Goal: Task Accomplishment & Management: Use online tool/utility

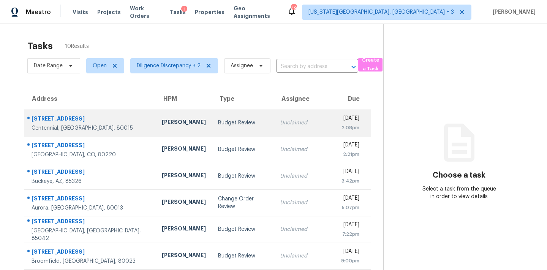
click at [281, 122] on div "Unclaimed" at bounding box center [302, 123] width 44 height 8
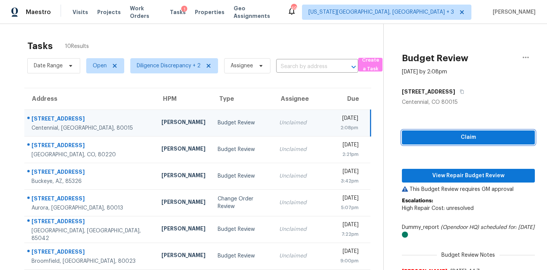
click at [428, 137] on span "Claim" at bounding box center [468, 137] width 121 height 9
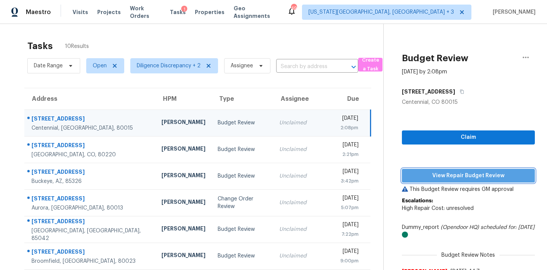
click at [431, 178] on span "View Repair Budget Review" at bounding box center [468, 175] width 121 height 9
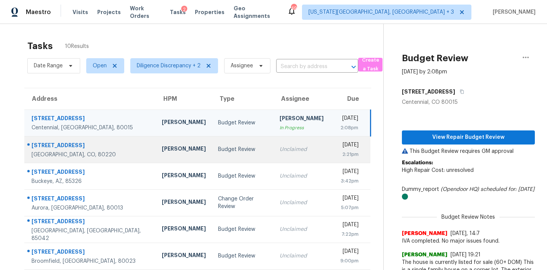
click at [279, 146] on div "Unclaimed" at bounding box center [301, 149] width 44 height 8
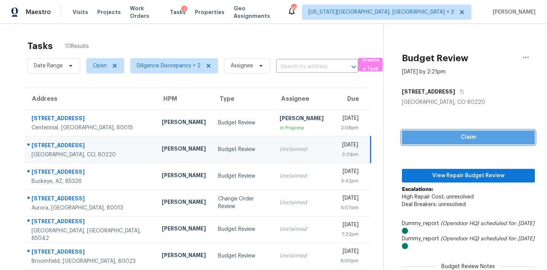
click at [438, 134] on span "Claim" at bounding box center [468, 137] width 121 height 9
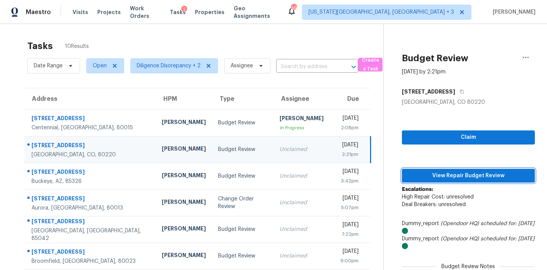
click at [442, 175] on span "View Repair Budget Review" at bounding box center [468, 175] width 121 height 9
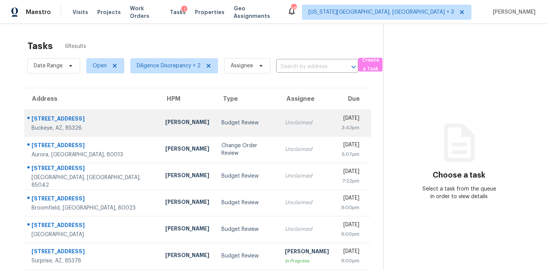
click at [279, 128] on td "Unclaimed" at bounding box center [307, 122] width 56 height 27
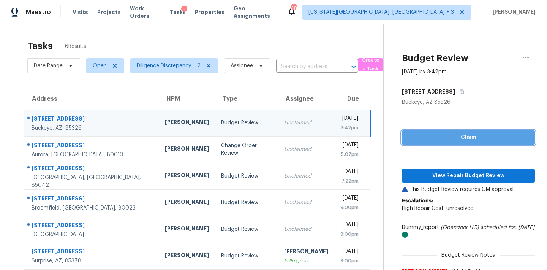
click at [474, 133] on span "Claim" at bounding box center [468, 137] width 121 height 9
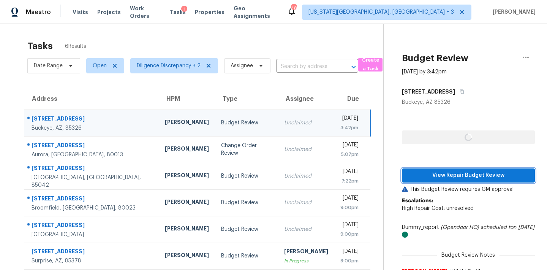
click at [457, 177] on span "View Repair Budget Review" at bounding box center [468, 175] width 121 height 9
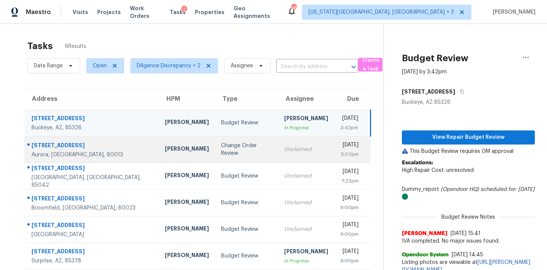
click at [278, 144] on td "Unclaimed" at bounding box center [306, 149] width 56 height 27
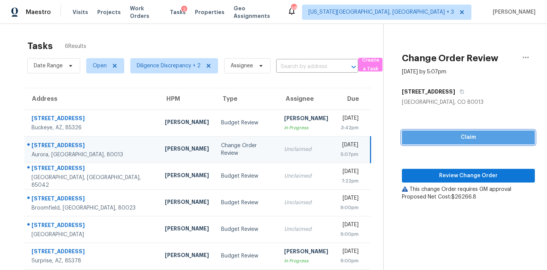
click at [455, 137] on span "Claim" at bounding box center [468, 137] width 121 height 9
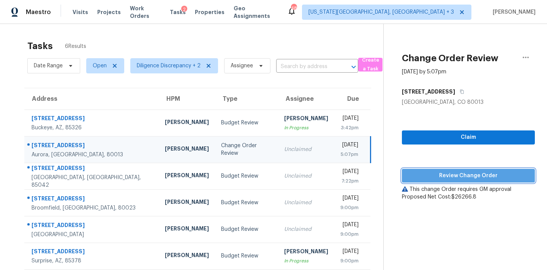
click at [454, 175] on span "Review Change Order" at bounding box center [468, 175] width 121 height 9
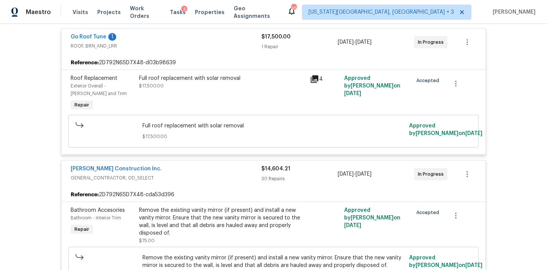
scroll to position [159, 0]
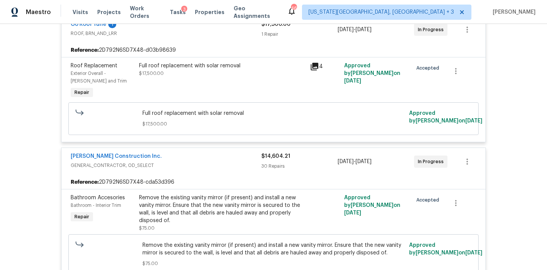
click at [210, 67] on div "Full roof replacement with solar removal" at bounding box center [222, 66] width 166 height 8
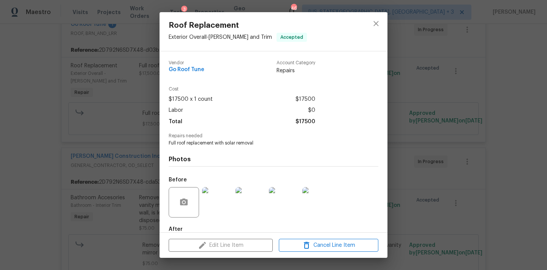
click at [219, 194] on img at bounding box center [217, 202] width 30 height 30
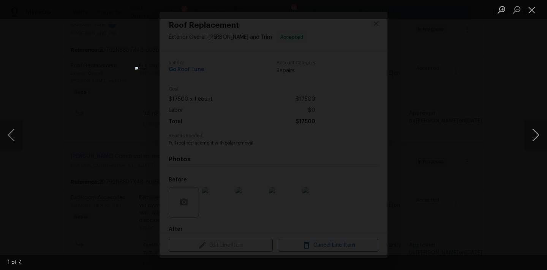
click at [533, 134] on button "Next image" at bounding box center [535, 135] width 23 height 30
click at [533, 135] on button "Next image" at bounding box center [535, 135] width 23 height 30
click at [493, 151] on div "Lightbox" at bounding box center [273, 135] width 547 height 270
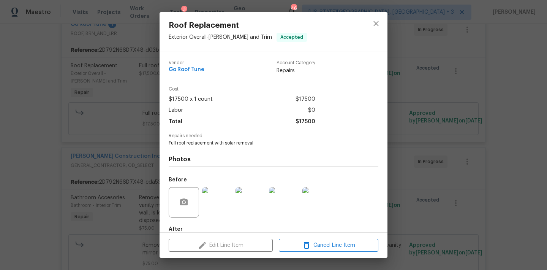
click at [458, 150] on div "Roof Replacement Exterior Overall - Eaves and Trim Accepted Vendor Go Roof Tune…" at bounding box center [273, 135] width 547 height 270
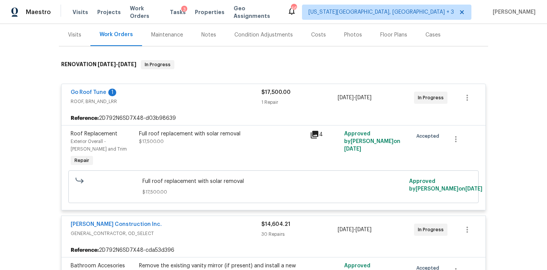
scroll to position [68, 0]
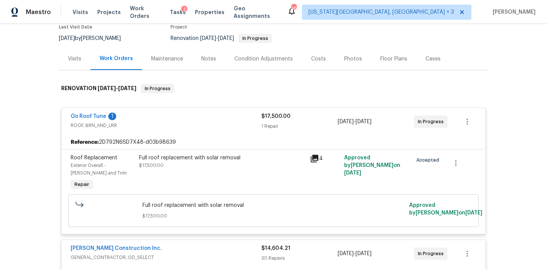
click at [109, 118] on div "1" at bounding box center [112, 116] width 8 height 8
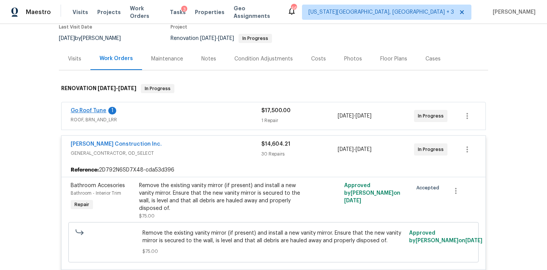
click at [101, 112] on link "Go Roof Tune" at bounding box center [89, 110] width 36 height 5
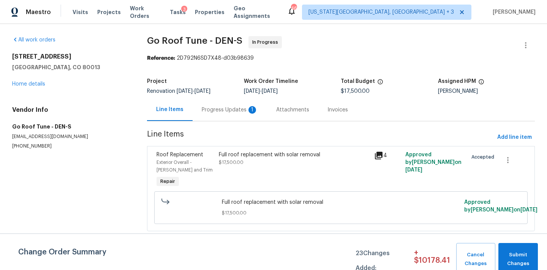
click at [240, 110] on div "Progress Updates 1" at bounding box center [230, 110] width 56 height 8
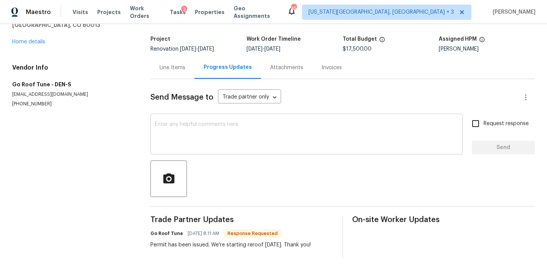
scroll to position [43, 0]
click at [38, 41] on link "Home details" at bounding box center [28, 41] width 33 height 5
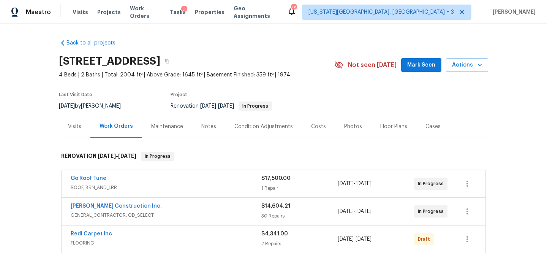
click at [312, 123] on div "Costs" at bounding box center [318, 127] width 15 height 8
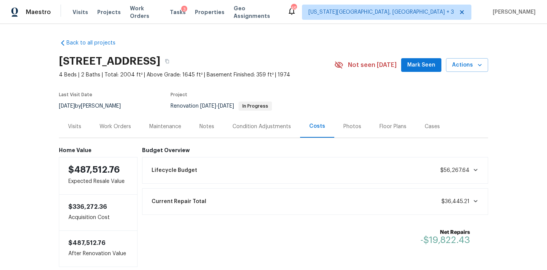
click at [242, 123] on div "Condition Adjustments" at bounding box center [261, 127] width 58 height 8
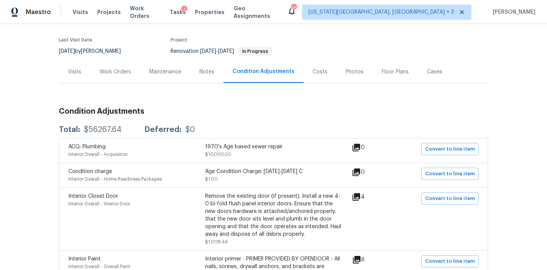
scroll to position [79, 0]
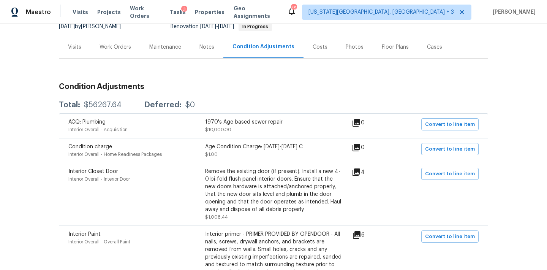
click at [117, 45] on div "Work Orders" at bounding box center [115, 47] width 32 height 8
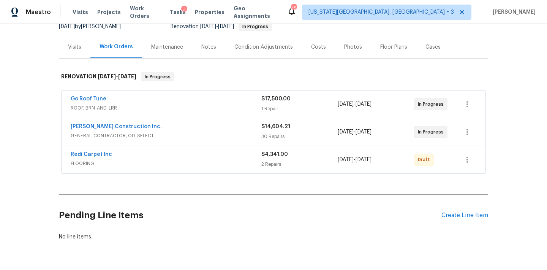
click at [261, 41] on div "Condition Adjustments" at bounding box center [263, 47] width 77 height 22
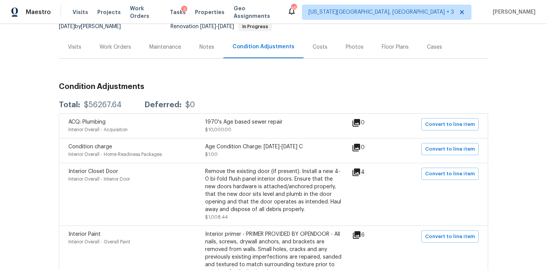
click at [115, 51] on div "Work Orders" at bounding box center [115, 47] width 50 height 22
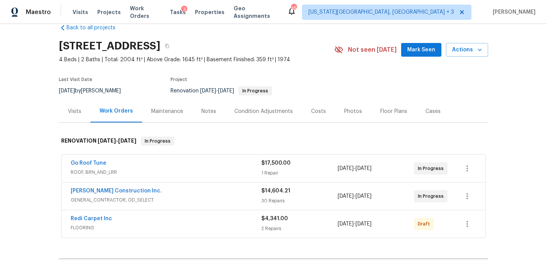
scroll to position [6, 0]
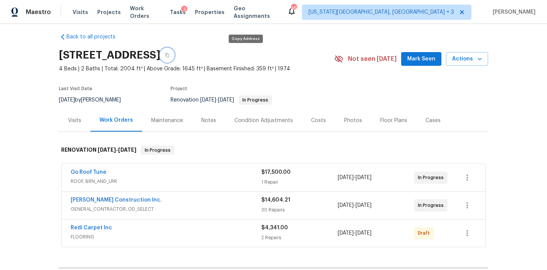
click at [169, 54] on icon "button" at bounding box center [167, 55] width 5 height 5
click at [247, 116] on div "Condition Adjustments" at bounding box center [263, 120] width 77 height 22
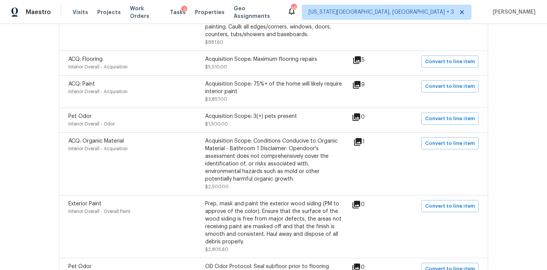
scroll to position [326, 0]
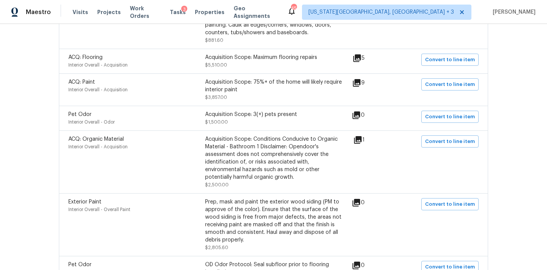
click at [361, 139] on icon at bounding box center [358, 140] width 8 height 8
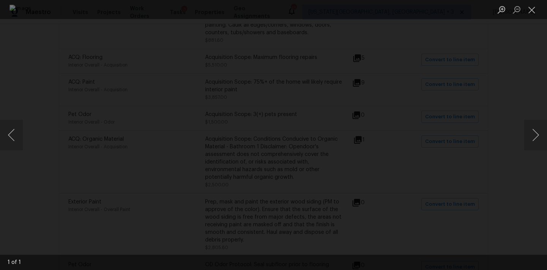
click at [521, 62] on div "Lightbox" at bounding box center [273, 135] width 547 height 270
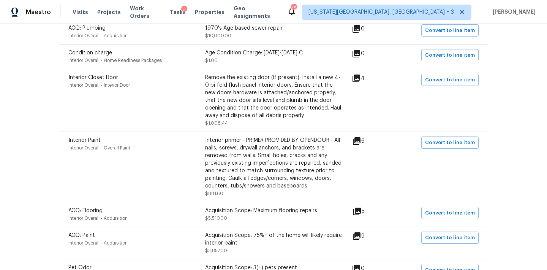
scroll to position [174, 0]
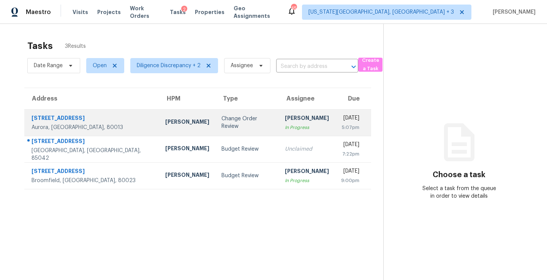
click at [341, 122] on div "[DATE]" at bounding box center [350, 118] width 18 height 9
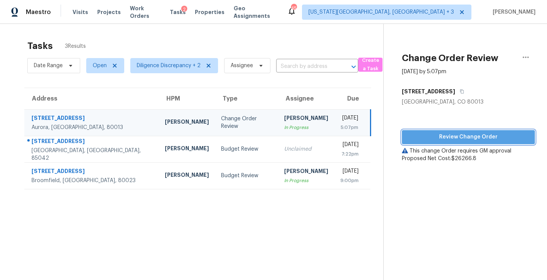
click at [455, 136] on span "Review Change Order" at bounding box center [468, 137] width 121 height 9
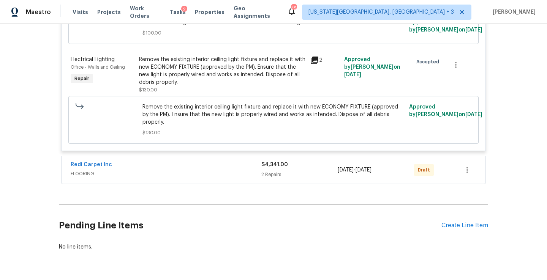
scroll to position [3337, 0]
click at [320, 160] on div "Redi Carpet Inc FLOORING $4,341.00 2 Repairs 9/16/2025 - 10/3/2025 Draft" at bounding box center [274, 170] width 424 height 27
click at [122, 162] on div "Redi Carpet Inc" at bounding box center [166, 166] width 191 height 9
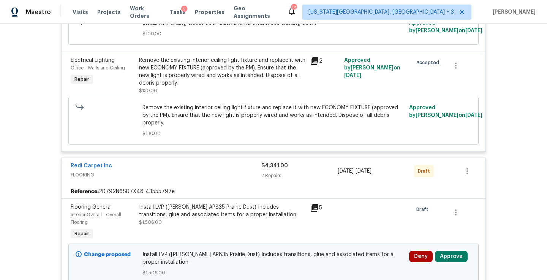
click at [455, 251] on button "Approve" at bounding box center [451, 256] width 33 height 11
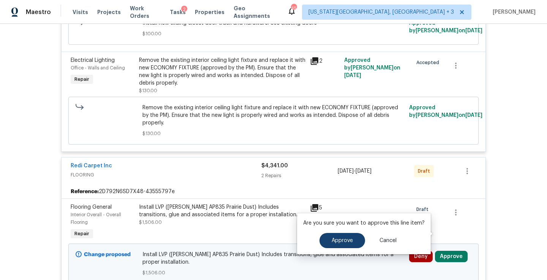
click at [337, 237] on button "Approve" at bounding box center [342, 240] width 46 height 15
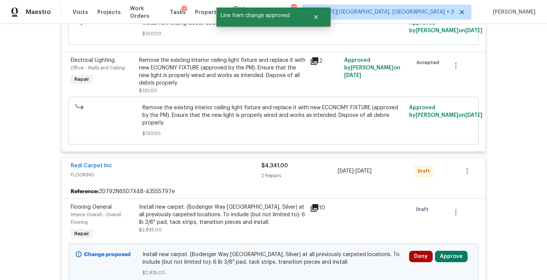
click at [213, 204] on div "Install new carpet. (Bodenger Way 945 Winter Ash, Silver) at all previously car…" at bounding box center [222, 215] width 166 height 23
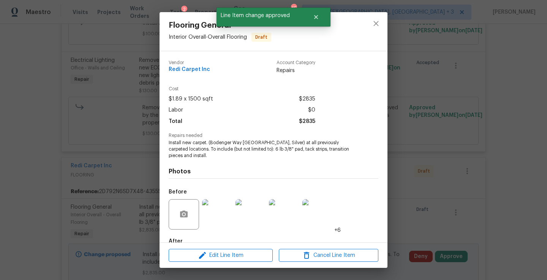
click at [218, 219] on img at bounding box center [217, 214] width 30 height 30
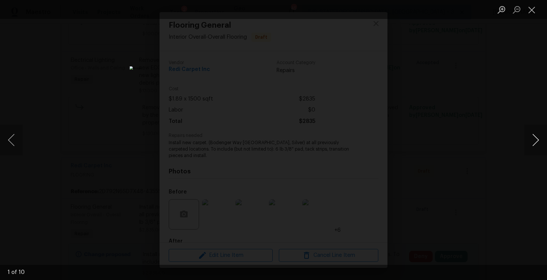
click at [455, 140] on button "Next image" at bounding box center [535, 140] width 23 height 30
click at [455, 150] on div "Lightbox" at bounding box center [273, 140] width 547 height 280
click at [455, 11] on button "Close lightbox" at bounding box center [531, 9] width 15 height 13
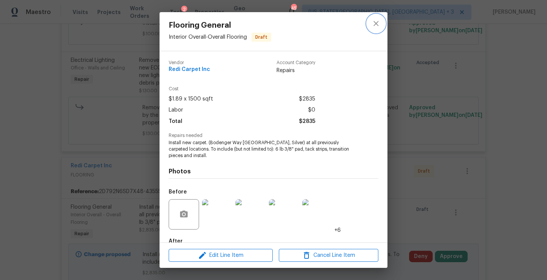
click at [373, 22] on icon "close" at bounding box center [375, 23] width 9 height 9
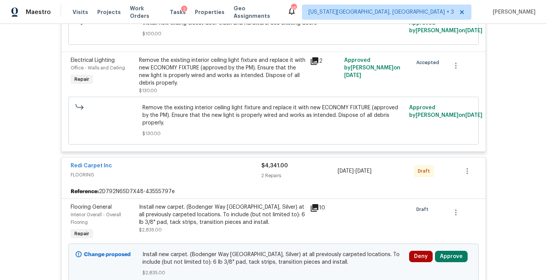
click at [449, 251] on button "Approve" at bounding box center [451, 256] width 33 height 11
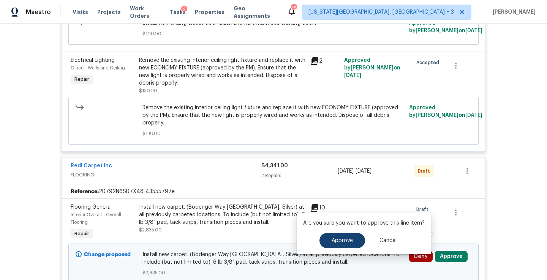
click at [337, 238] on span "Approve" at bounding box center [342, 241] width 21 height 6
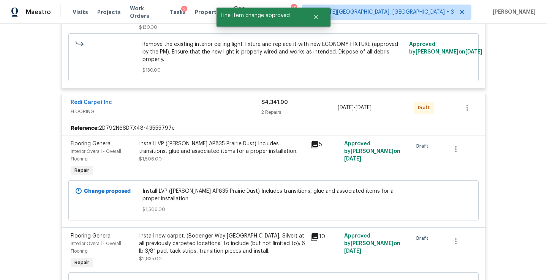
scroll to position [3438, 0]
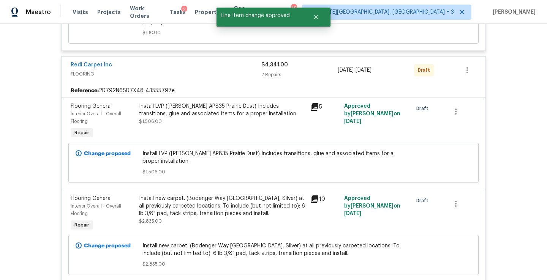
click at [237, 195] on div "Install new carpet. (Bodenger Way 945 Winter Ash, Silver) at all previously car…" at bounding box center [222, 206] width 166 height 23
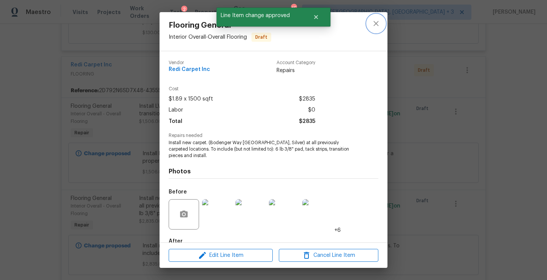
click at [374, 24] on icon "close" at bounding box center [375, 23] width 9 height 9
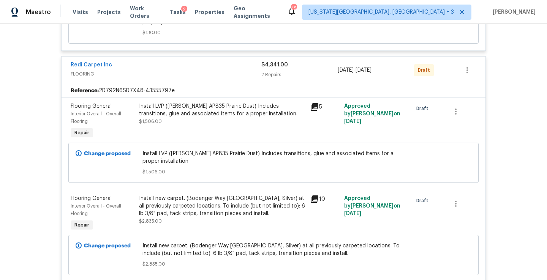
click at [194, 103] on div "Install LVP (Knighton AP835 Prairie Dust) Includes transitions, glue and associ…" at bounding box center [222, 110] width 166 height 15
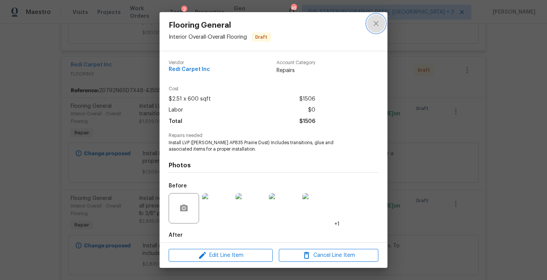
click at [374, 25] on icon "close" at bounding box center [375, 23] width 5 height 5
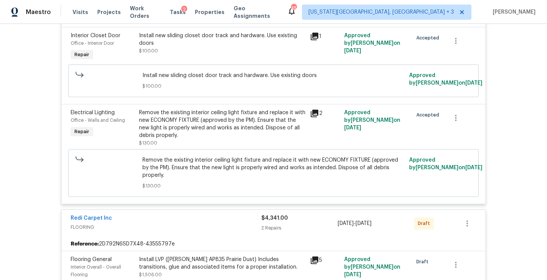
scroll to position [3284, 0]
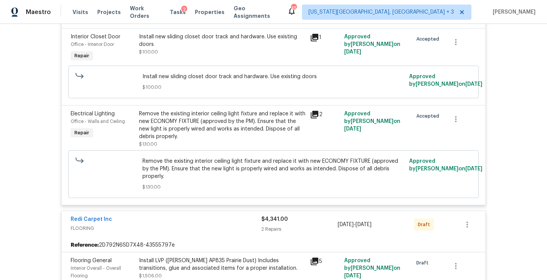
click at [245, 115] on div "Remove the existing interior ceiling light fixture and replace it with new ECON…" at bounding box center [222, 125] width 166 height 30
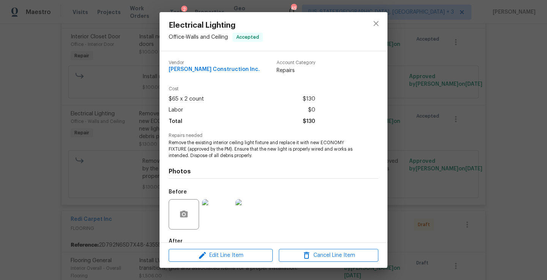
click at [223, 204] on img at bounding box center [217, 214] width 30 height 30
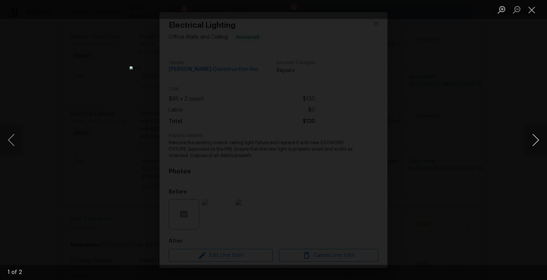
click at [455, 137] on button "Next image" at bounding box center [535, 140] width 23 height 30
click at [455, 140] on div "Lightbox" at bounding box center [273, 140] width 547 height 280
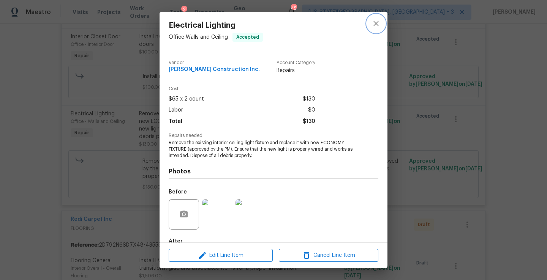
click at [376, 21] on icon "close" at bounding box center [375, 23] width 9 height 9
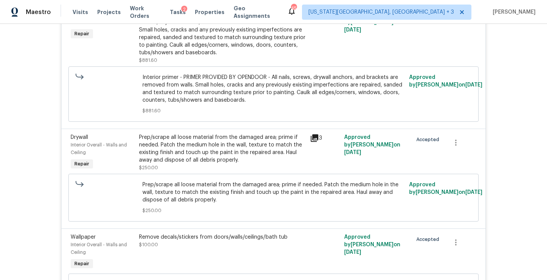
scroll to position [2692, 0]
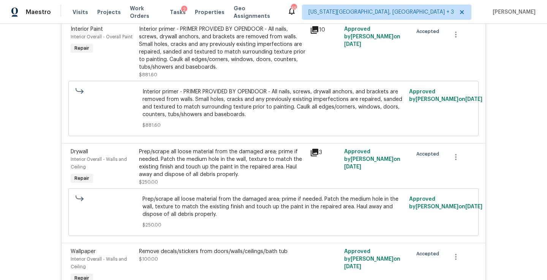
click at [237, 151] on div "Prep/scrape all loose material from the damaged area; prime if needed. Patch th…" at bounding box center [222, 163] width 166 height 30
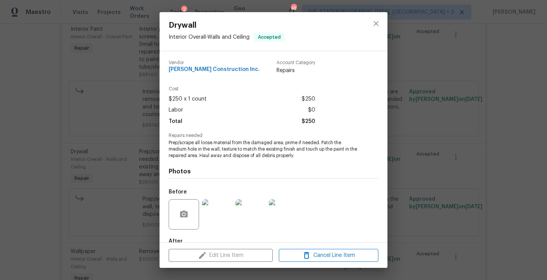
click at [217, 215] on img at bounding box center [217, 214] width 30 height 30
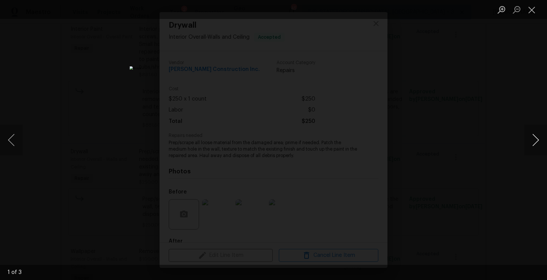
click at [455, 142] on button "Next image" at bounding box center [535, 140] width 23 height 30
click at [455, 111] on div "Lightbox" at bounding box center [273, 140] width 547 height 280
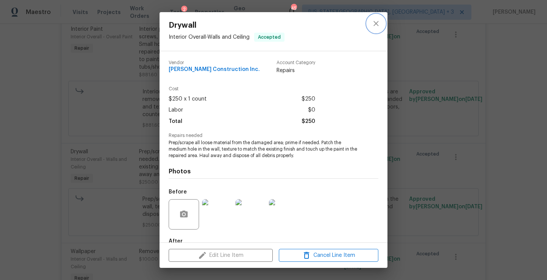
click at [376, 24] on icon "close" at bounding box center [375, 23] width 5 height 5
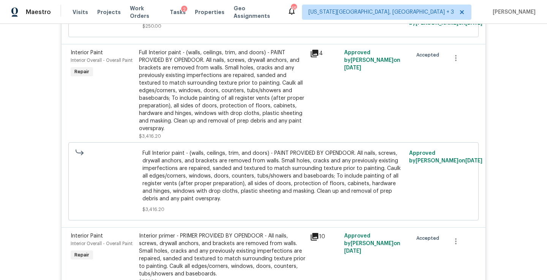
scroll to position [2484, 0]
click at [324, 166] on span "Full Interior paint - (walls, ceilings, trim, and doors) - PAINT PROVIDED BY OP…" at bounding box center [273, 176] width 262 height 53
click at [220, 92] on div "Full Interior paint - (walls, ceilings, trim, and doors) - PAINT PROVIDED BY OP…" at bounding box center [222, 92] width 166 height 84
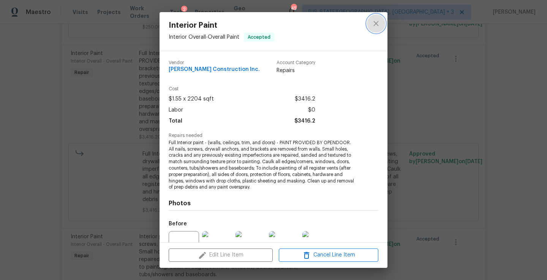
click at [372, 25] on icon "close" at bounding box center [375, 23] width 9 height 9
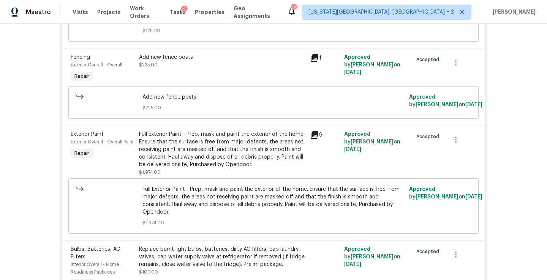
scroll to position [1614, 0]
click at [247, 157] on div "Full Exterior Paint - Prep, mask and paint the exterior of the home. Ensure tha…" at bounding box center [222, 150] width 166 height 38
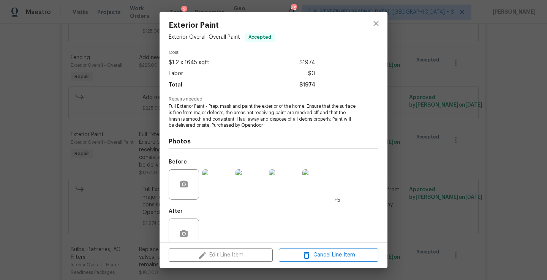
scroll to position [49, 0]
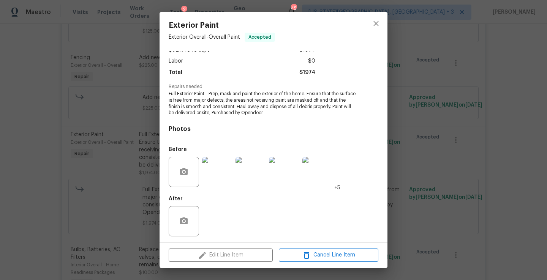
click at [221, 168] on img at bounding box center [217, 172] width 30 height 30
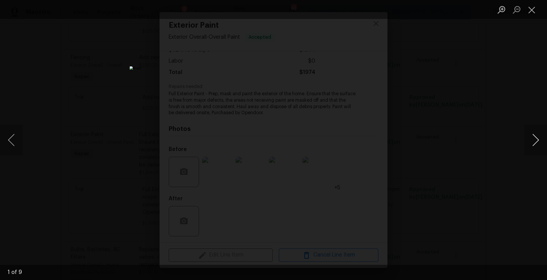
click at [455, 141] on button "Next image" at bounding box center [535, 140] width 23 height 30
click at [455, 142] on button "Next image" at bounding box center [535, 140] width 23 height 30
click at [455, 134] on div "Lightbox" at bounding box center [273, 140] width 547 height 280
click at [455, 10] on button "Close lightbox" at bounding box center [531, 9] width 15 height 13
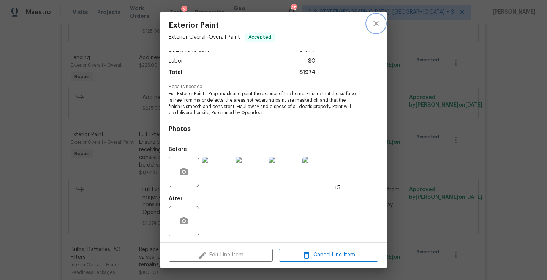
click at [375, 22] on icon "close" at bounding box center [375, 23] width 5 height 5
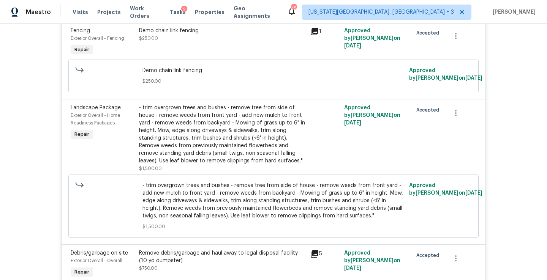
scroll to position [1238, 0]
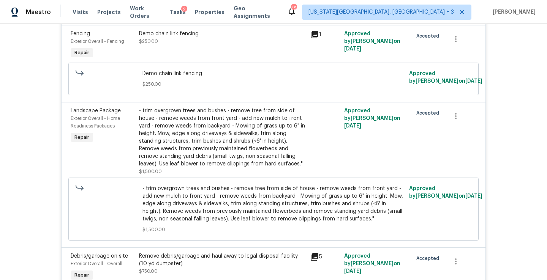
click at [256, 131] on div "- trim overgrown trees and bushes - remove tree from side of house - remove wee…" at bounding box center [222, 137] width 166 height 61
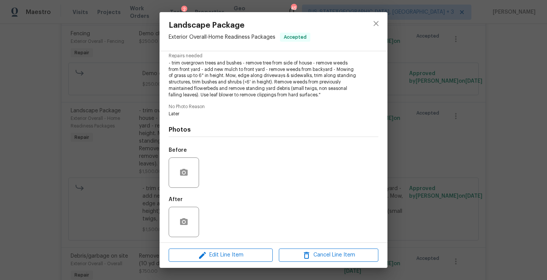
scroll to position [79, 0]
click at [375, 21] on icon "close" at bounding box center [375, 23] width 9 height 9
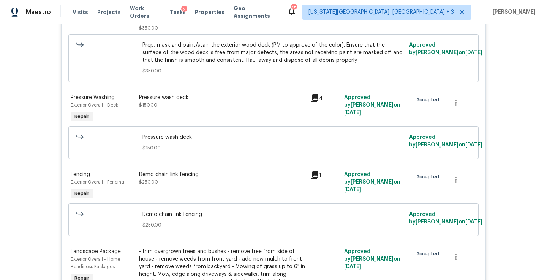
scroll to position [1096, 0]
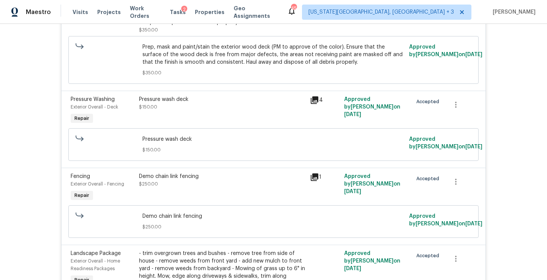
click at [176, 181] on div "Demo chain link fencing $250.00" at bounding box center [222, 180] width 166 height 15
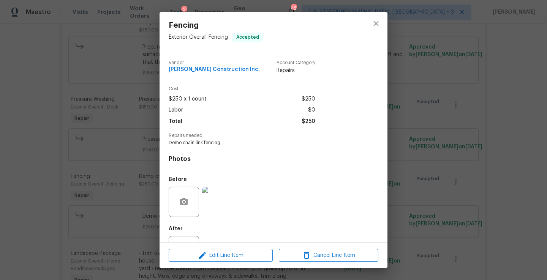
click at [218, 199] on img at bounding box center [217, 202] width 30 height 30
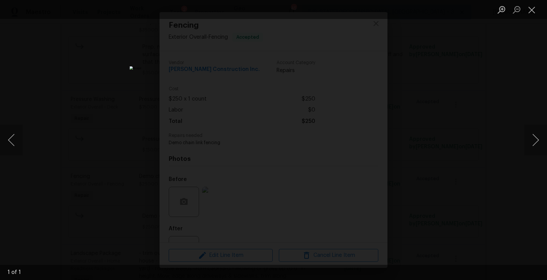
click at [440, 129] on div "Lightbox" at bounding box center [273, 140] width 547 height 280
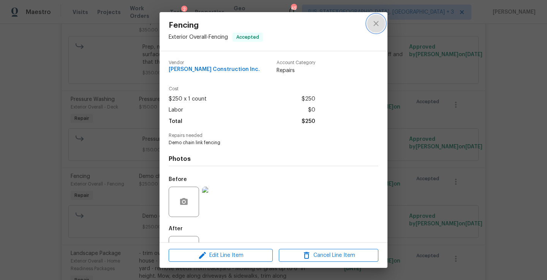
click at [374, 21] on icon "close" at bounding box center [375, 23] width 9 height 9
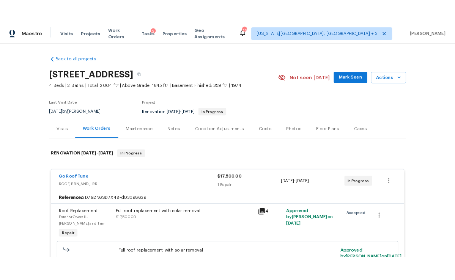
scroll to position [0, 0]
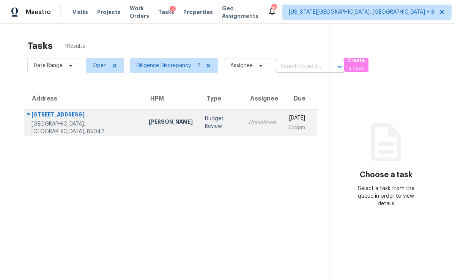
click at [249, 120] on div "Unclaimed" at bounding box center [262, 123] width 27 height 8
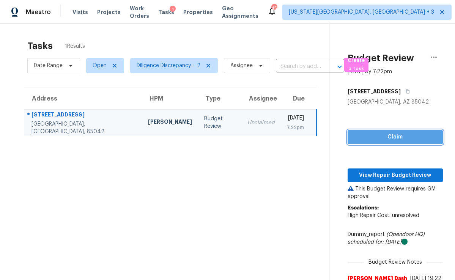
click at [382, 138] on span "Claim" at bounding box center [395, 137] width 83 height 9
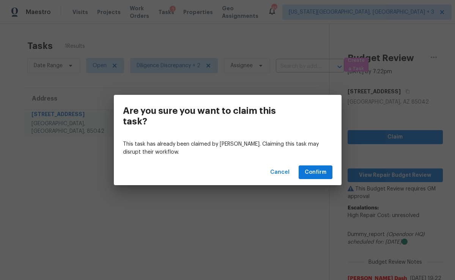
click at [379, 171] on div "Are you sure you want to claim this task? This task has already been claimed by…" at bounding box center [227, 140] width 455 height 280
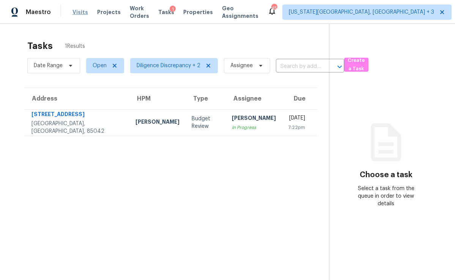
click at [76, 10] on span "Visits" at bounding box center [81, 12] width 16 height 8
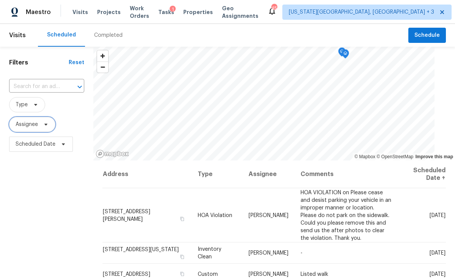
click at [40, 124] on span "Assignee" at bounding box center [32, 124] width 46 height 15
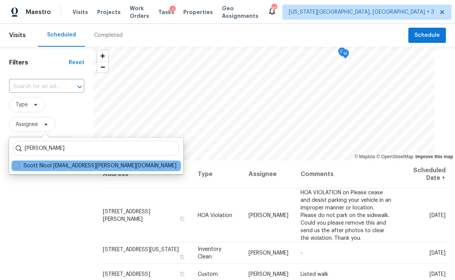
type input "[PERSON_NAME]"
click at [48, 164] on label "Scott Nicol [EMAIL_ADDRESS][PERSON_NAME][DOMAIN_NAME]" at bounding box center [95, 166] width 163 height 8
click at [19, 164] on input "Scott Nicol [EMAIL_ADDRESS][PERSON_NAME][DOMAIN_NAME]" at bounding box center [16, 164] width 5 height 5
checkbox input "true"
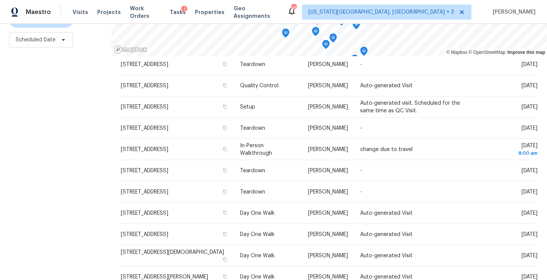
scroll to position [33, 0]
